Goal: Task Accomplishment & Management: Manage account settings

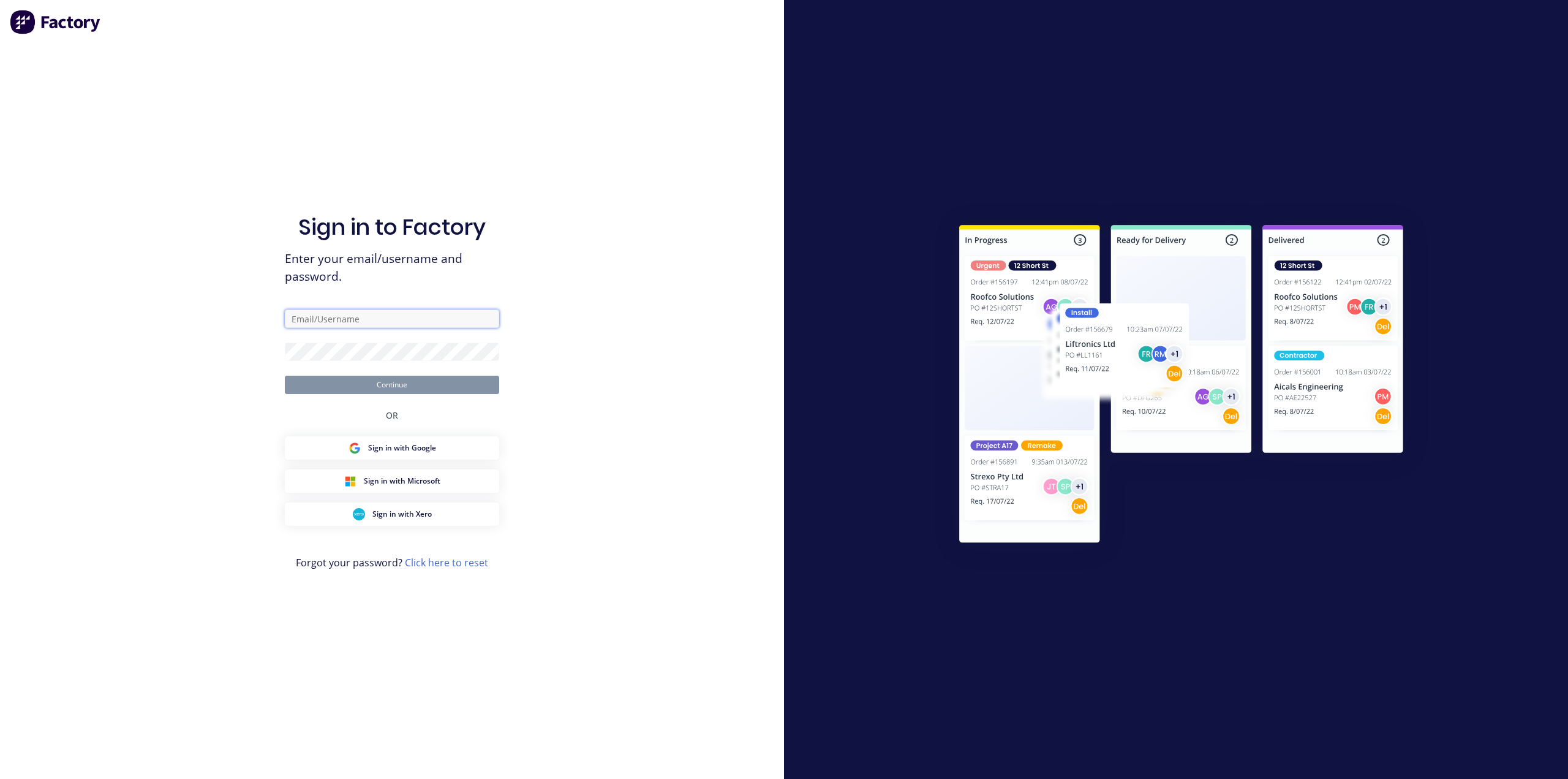
type input "[PERSON_NAME]"
click at [401, 387] on button "Continue" at bounding box center [391, 385] width 215 height 18
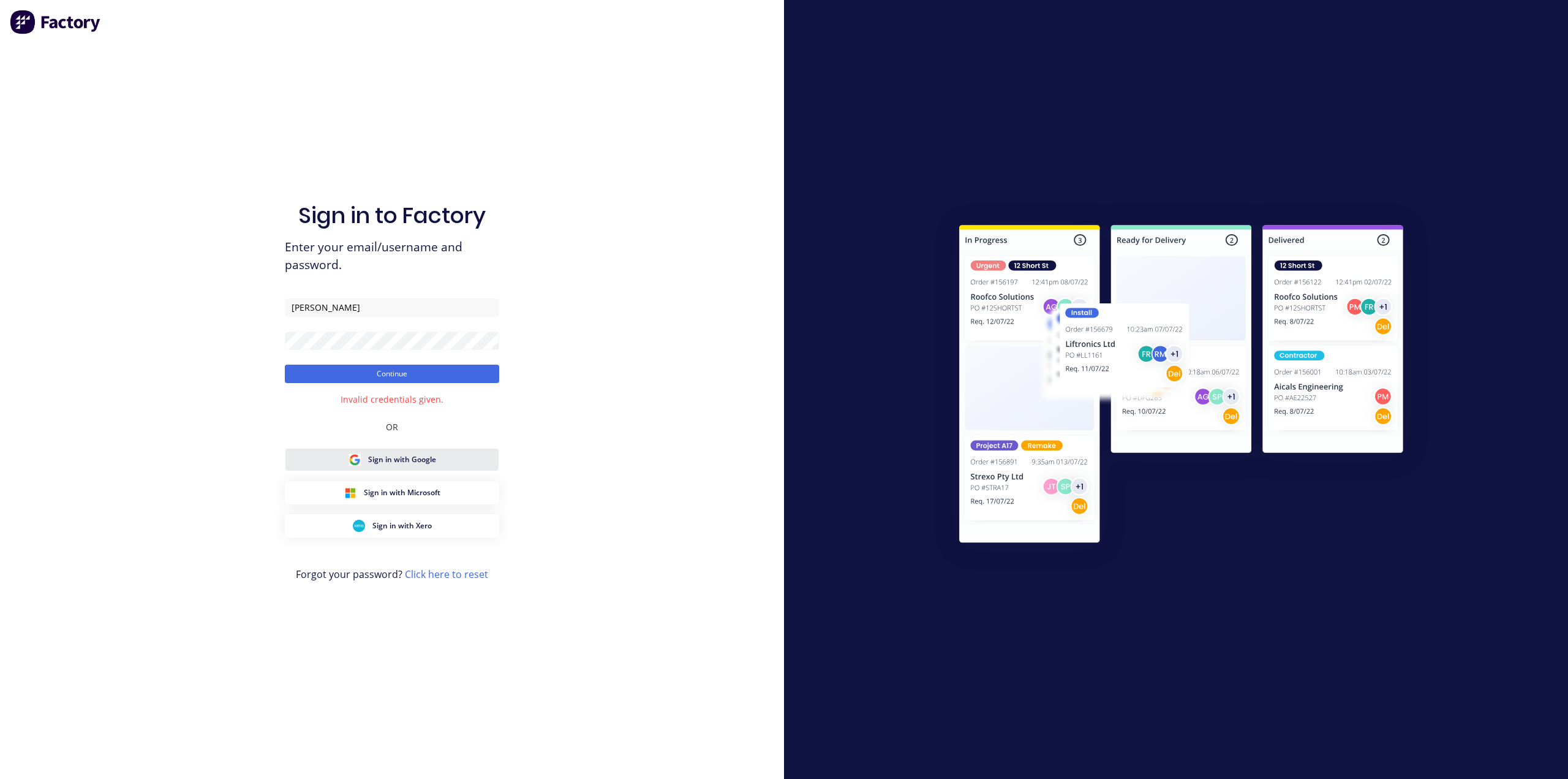
click at [399, 461] on span "Sign in with Google" at bounding box center [402, 459] width 68 height 11
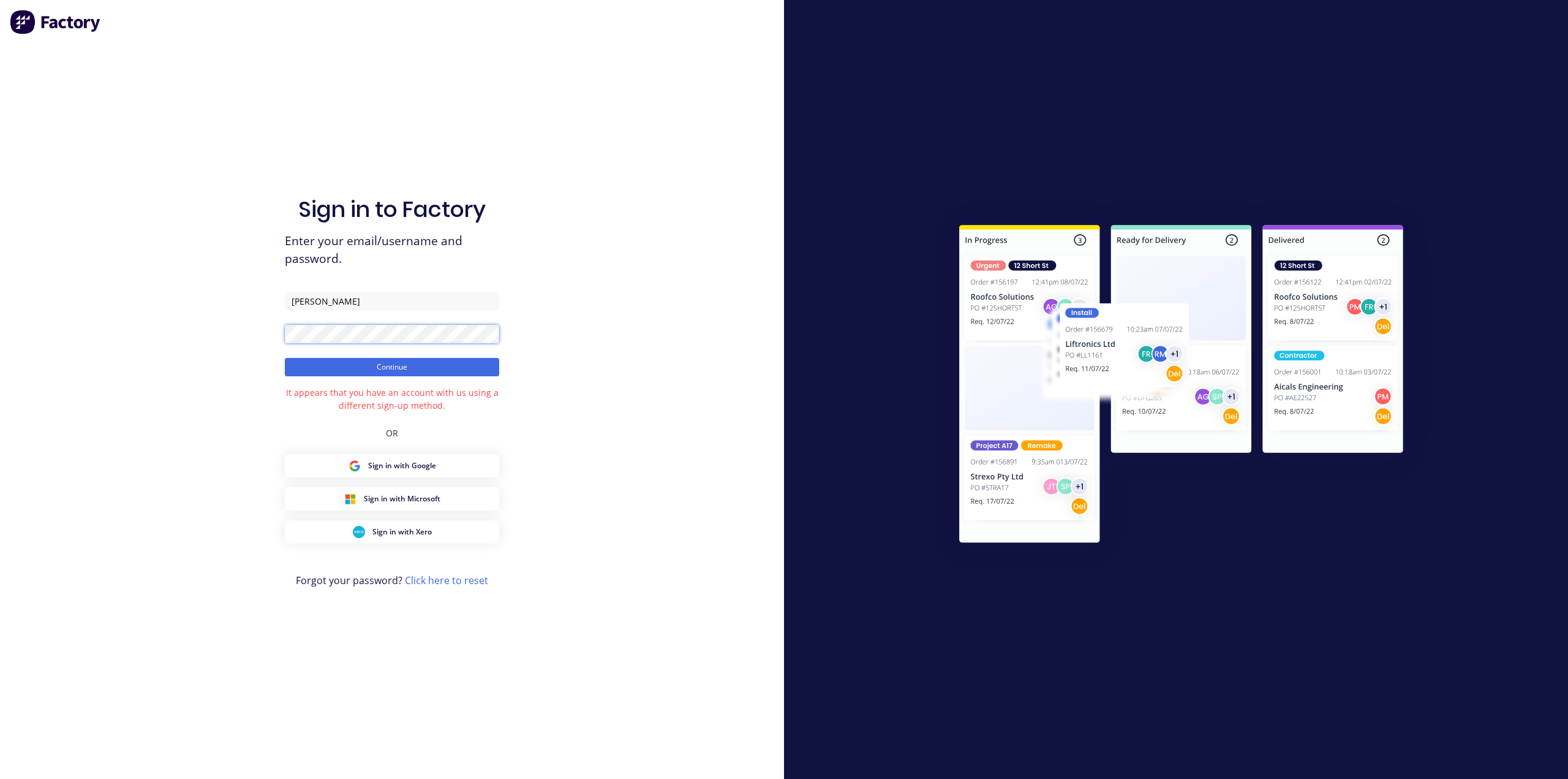
click at [215, 333] on div "Sign in to Factory Enter your email/username and password. [PERSON_NAME] Contin…" at bounding box center [392, 390] width 784 height 779
click at [404, 466] on span "Sign in with Google" at bounding box center [402, 466] width 68 height 11
click at [394, 365] on button "Continue" at bounding box center [391, 367] width 215 height 18
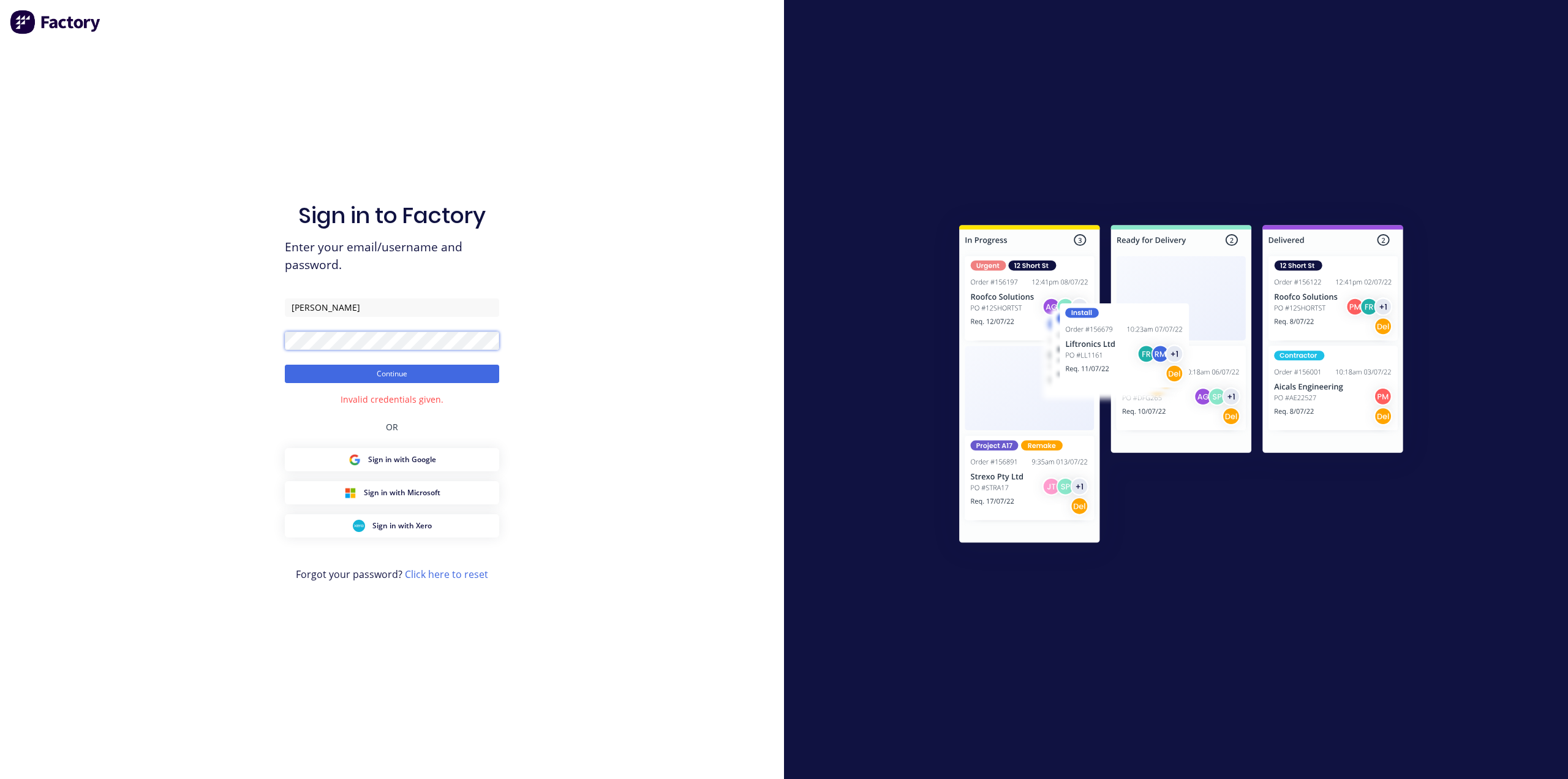
click at [259, 343] on div "Sign in to Factory Enter your email/username and password. [PERSON_NAME] Contin…" at bounding box center [392, 390] width 784 height 779
drag, startPoint x: 347, startPoint y: 306, endPoint x: 251, endPoint y: 310, distance: 96.1
click at [256, 317] on div "Sign in to Factory Enter your email/username and password. [PERSON_NAME] Contin…" at bounding box center [392, 390] width 784 height 779
type input "[PERSON_NAME]"
click at [400, 374] on button "Continue" at bounding box center [391, 373] width 215 height 18
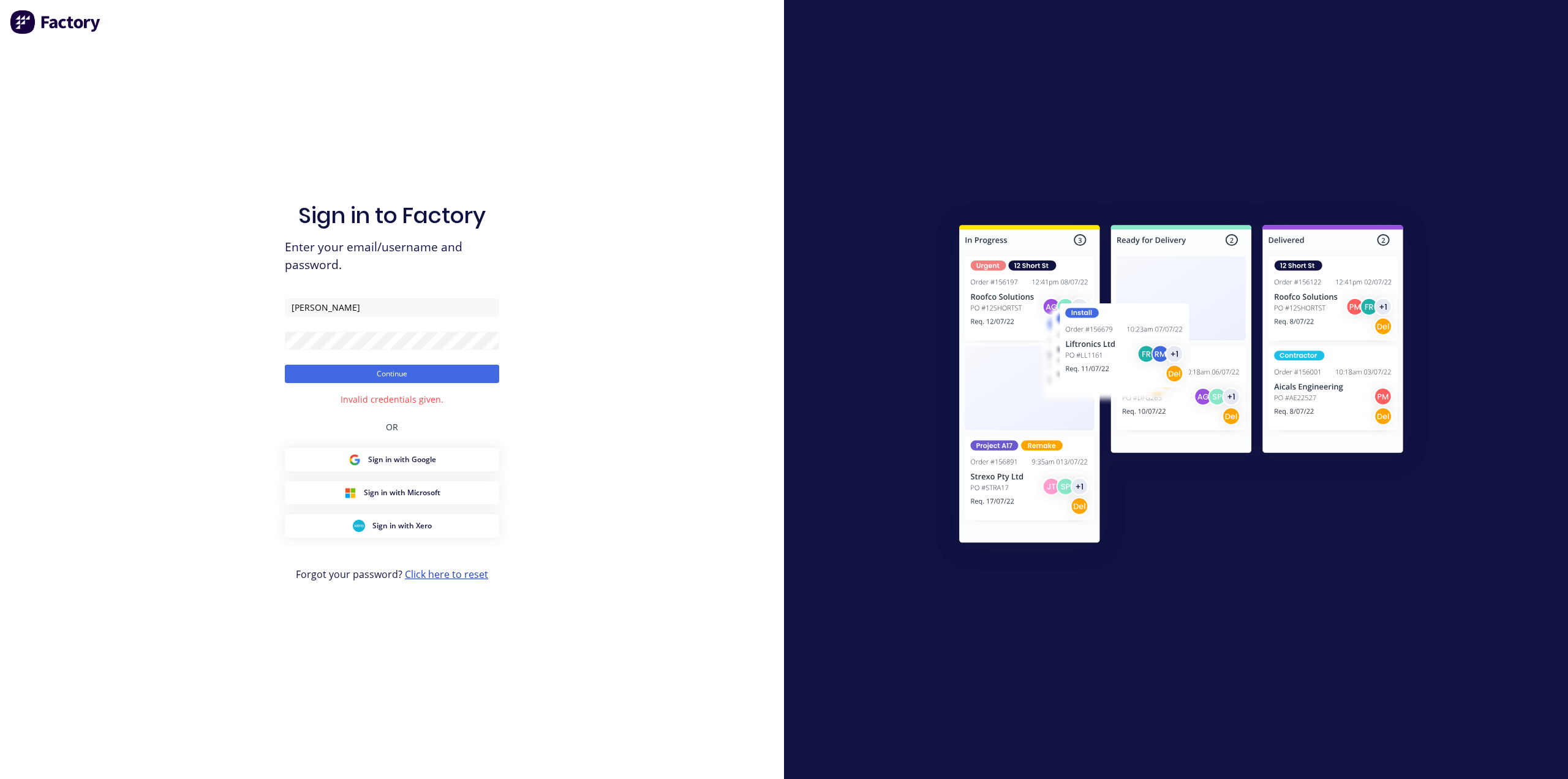
click at [464, 577] on link "Click here to reset" at bounding box center [446, 573] width 83 height 13
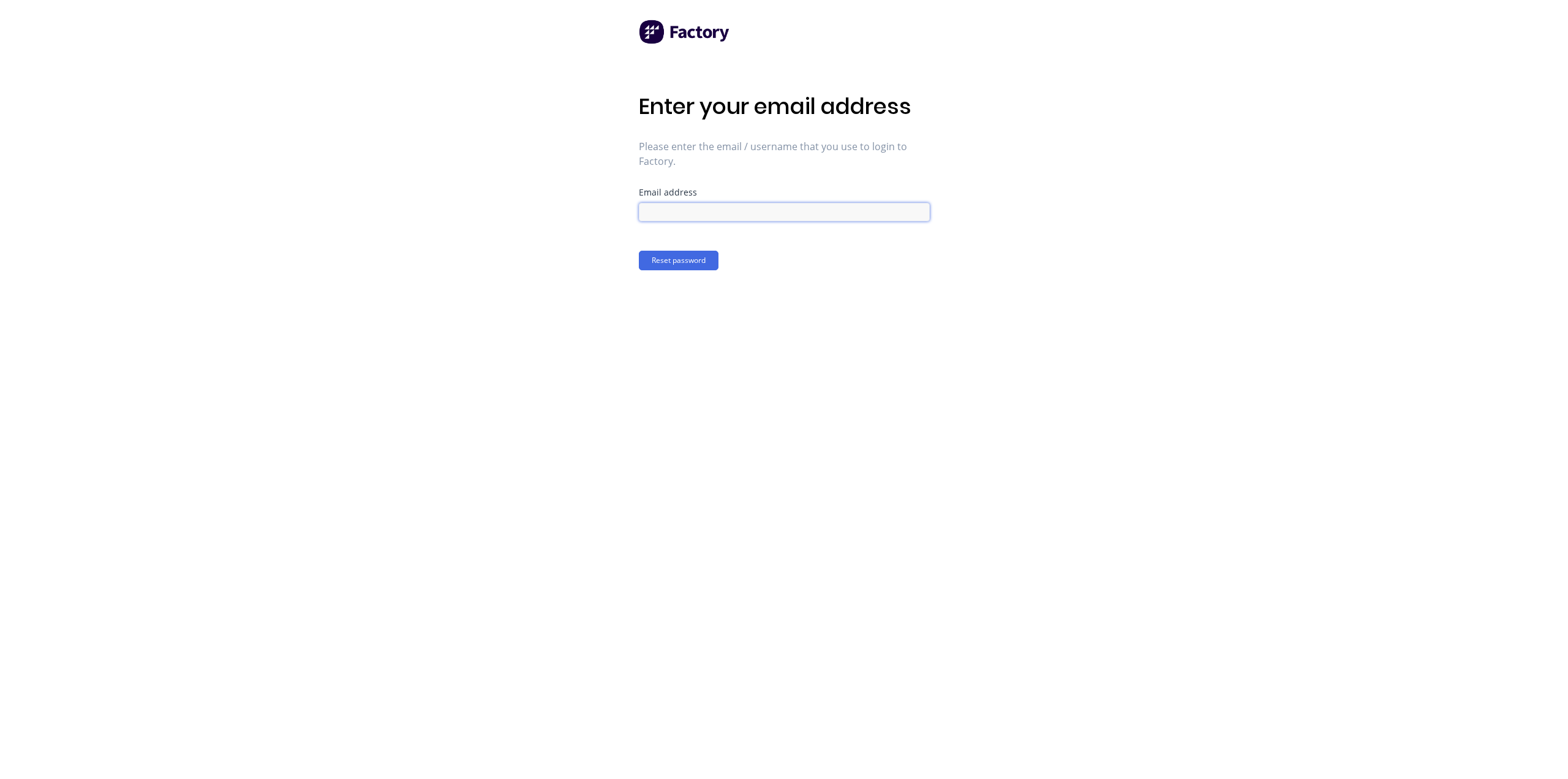
click at [679, 215] on input at bounding box center [784, 212] width 291 height 18
type input "[PERSON_NAME][EMAIL_ADDRESS][DOMAIN_NAME]"
click at [683, 260] on button "Reset password" at bounding box center [679, 260] width 80 height 20
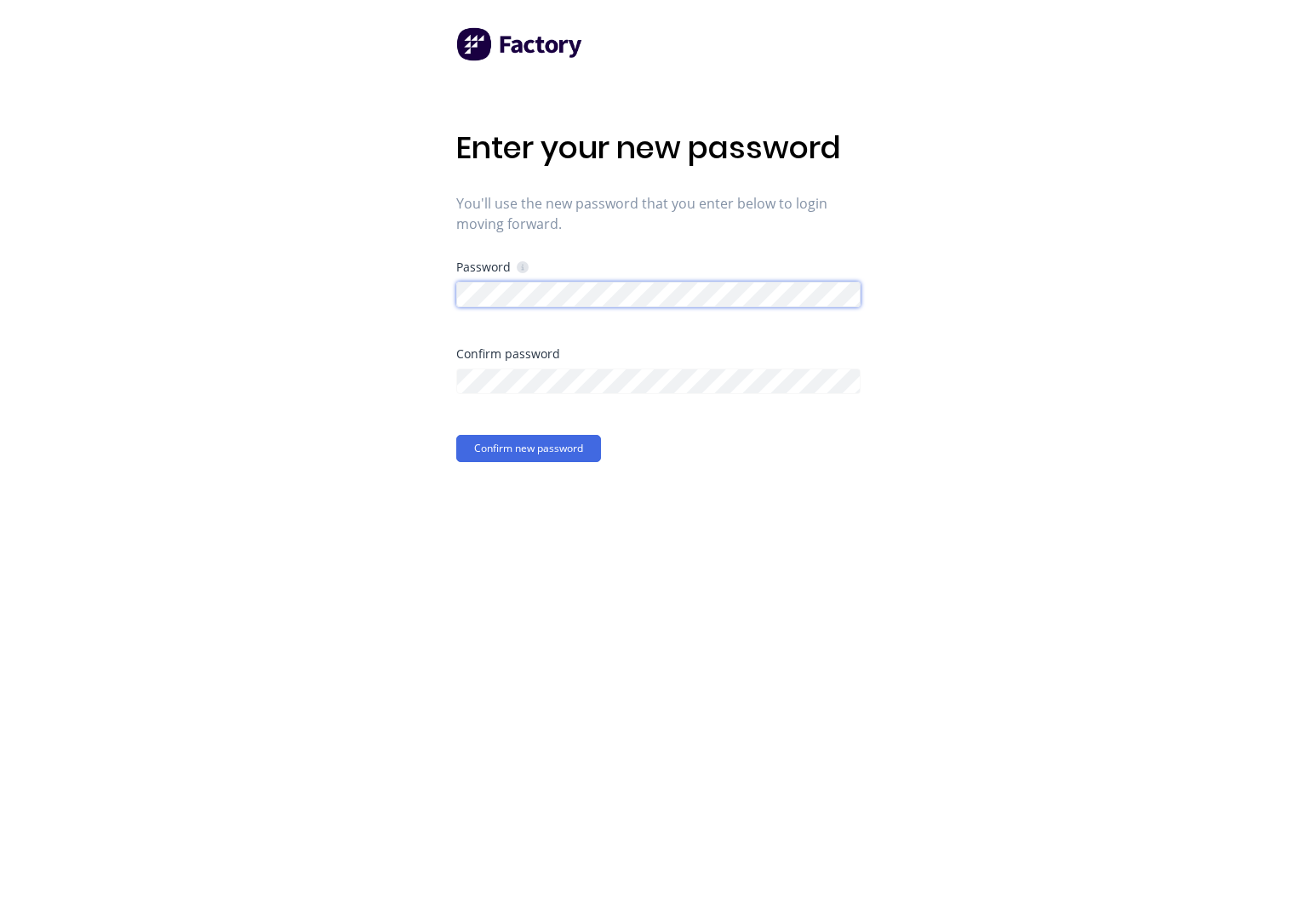
click at [412, 289] on div "Enter your new password You'll use the new password that you enter below to log…" at bounding box center [658, 457] width 1316 height 914
click at [550, 448] on button "Confirm new password" at bounding box center [528, 449] width 145 height 27
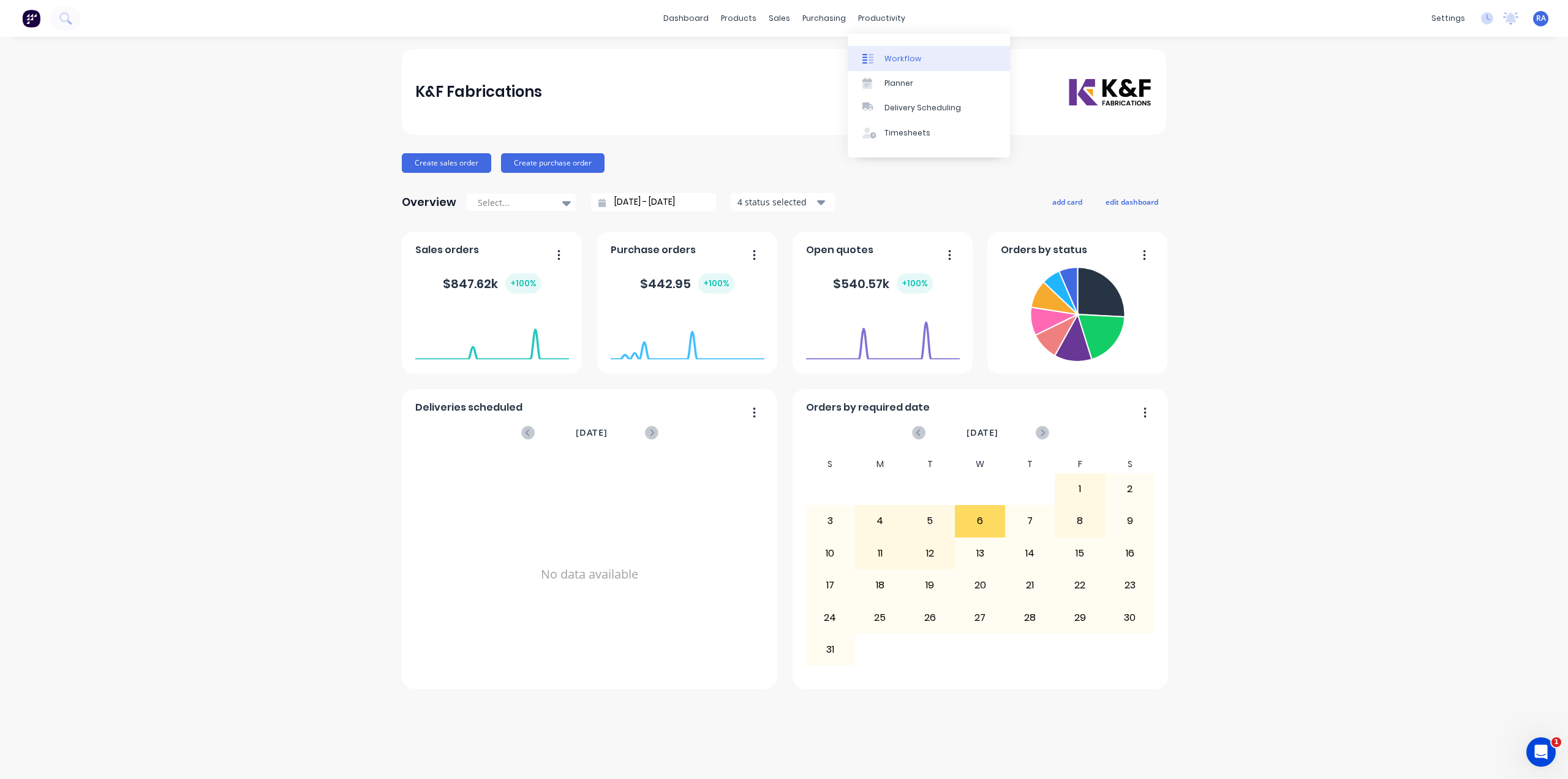
click at [908, 61] on div "Workflow" at bounding box center [902, 59] width 37 height 11
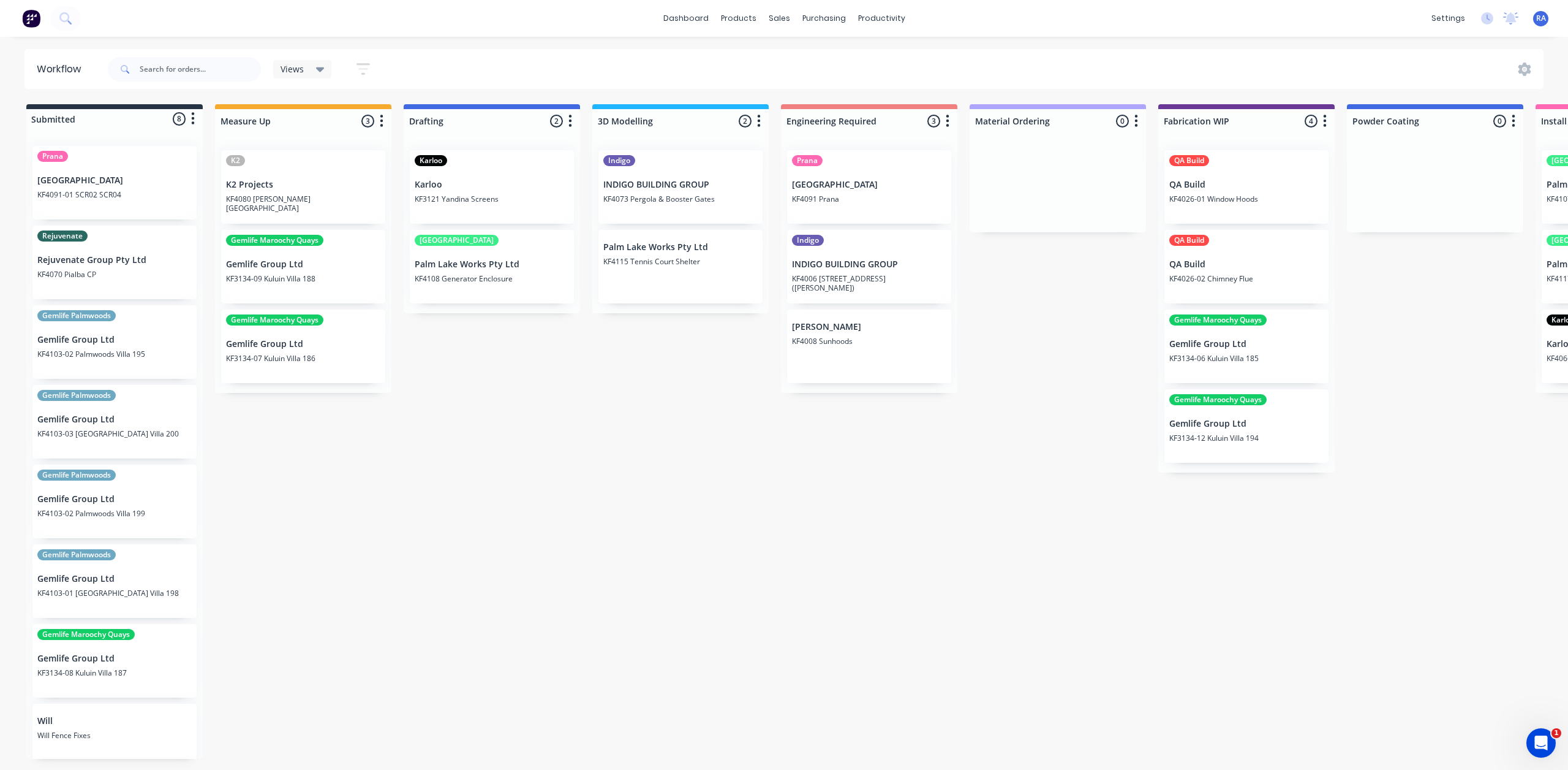
click at [758, 124] on icon "button" at bounding box center [758, 121] width 3 height 15
click at [744, 119] on div at bounding box center [680, 121] width 176 height 24
click at [759, 120] on icon "button" at bounding box center [759, 121] width 3 height 13
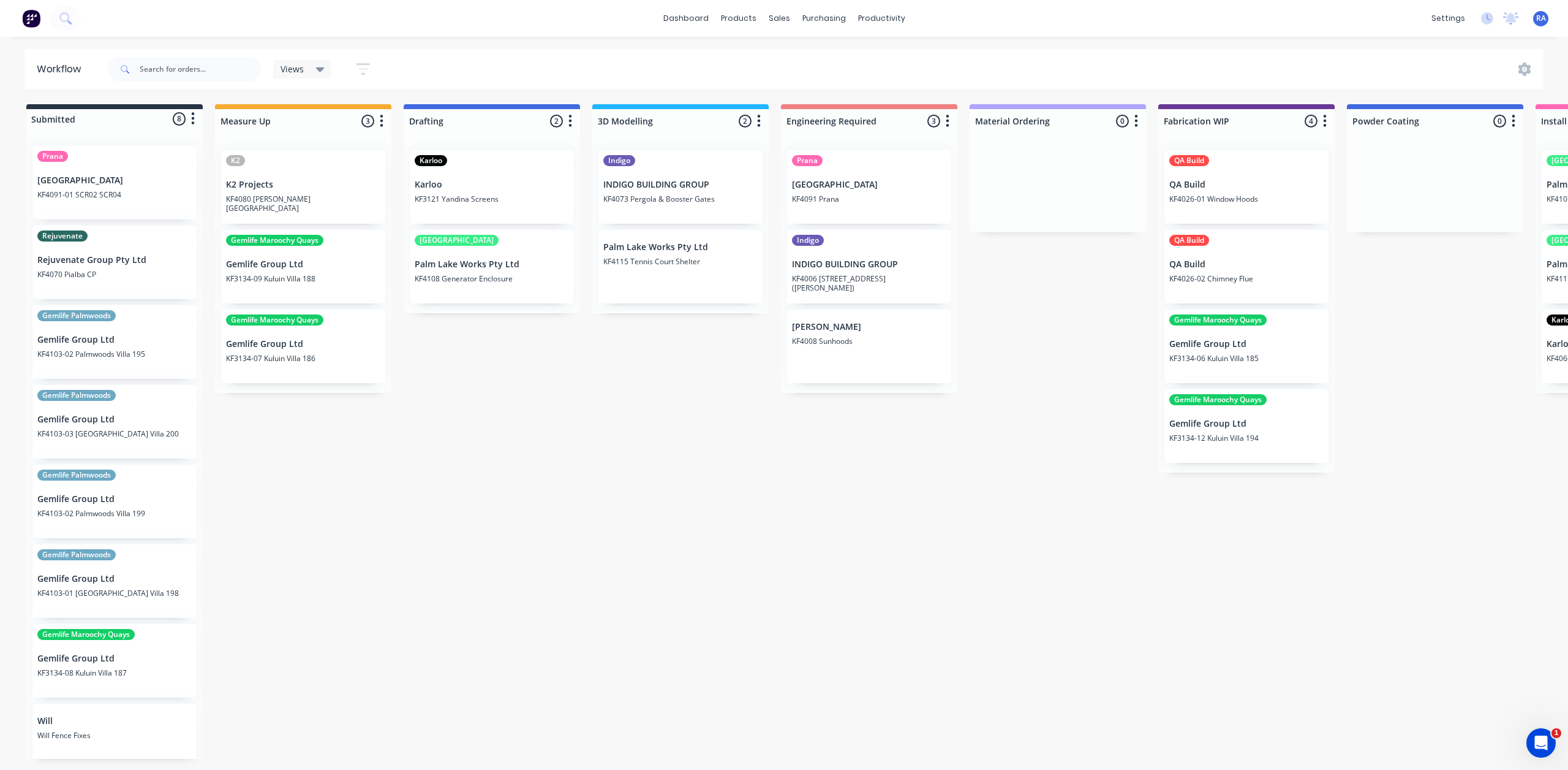
click at [686, 192] on div "Indigo INDIGO BUILDING GROUP KF4073 Pergola & Booster Gates" at bounding box center [680, 187] width 164 height 73
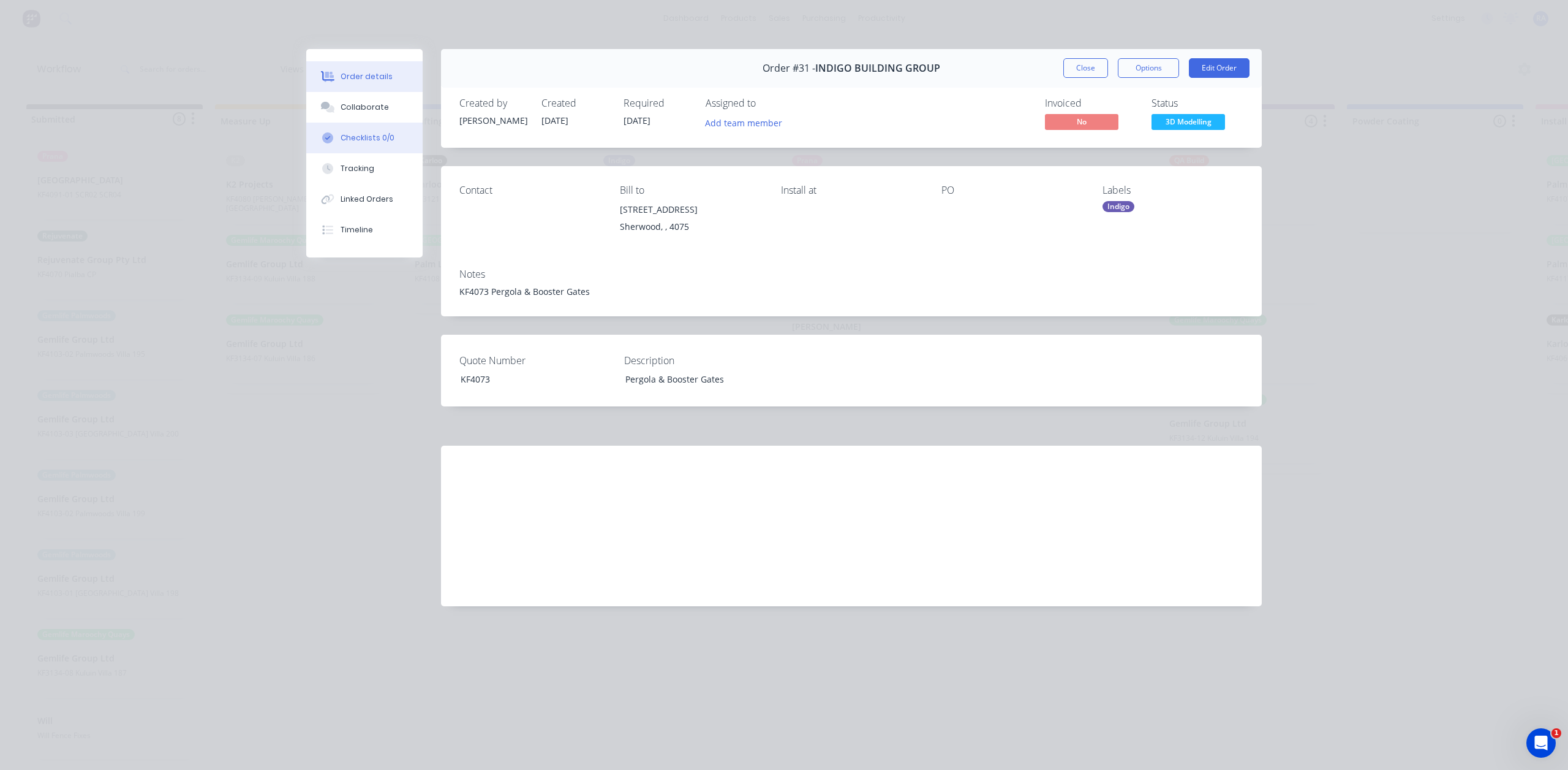
click at [364, 138] on div "Checklists 0/0" at bounding box center [367, 138] width 54 height 11
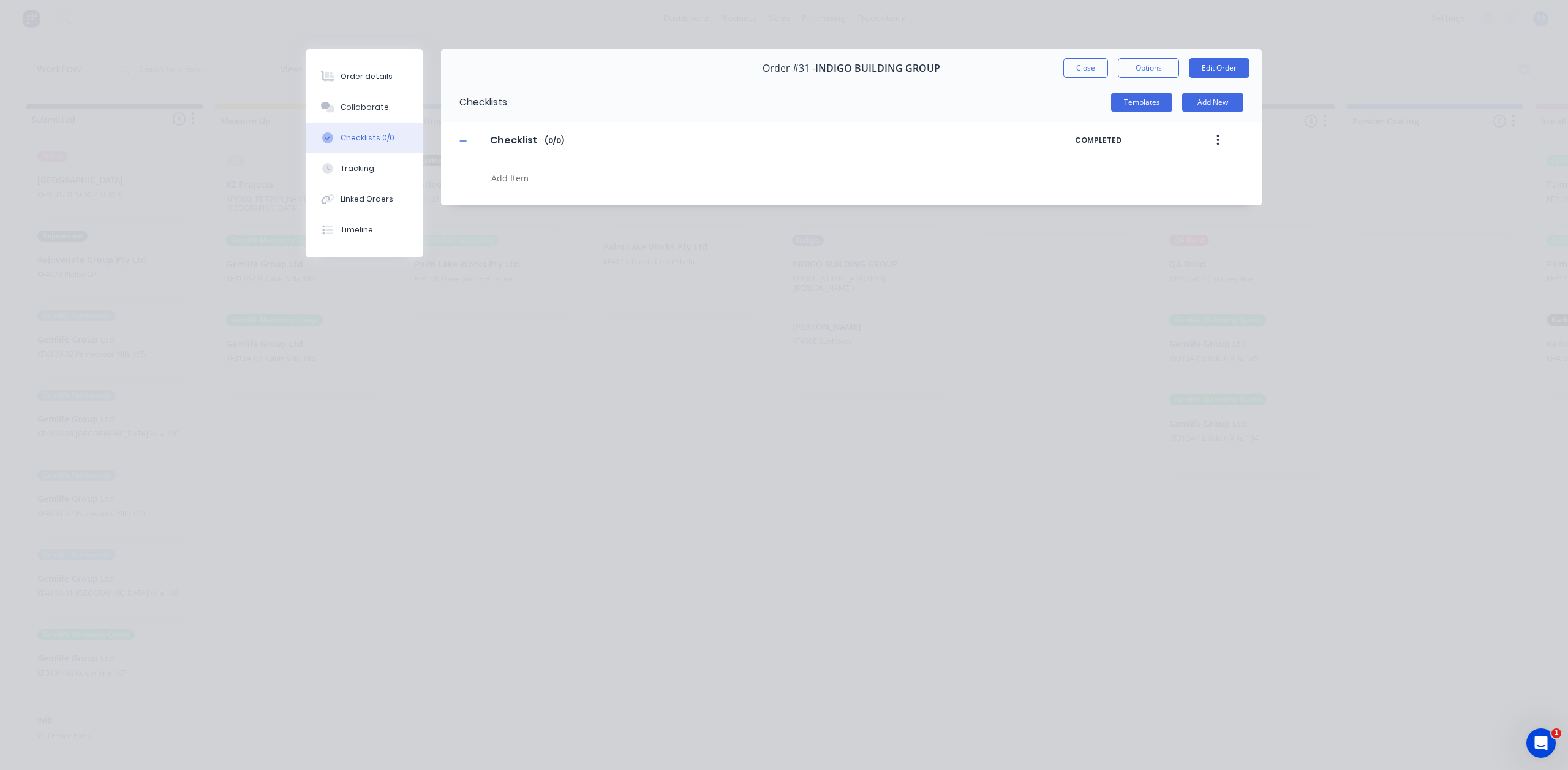
type textarea "x"
